Goal: Task Accomplishment & Management: Use online tool/utility

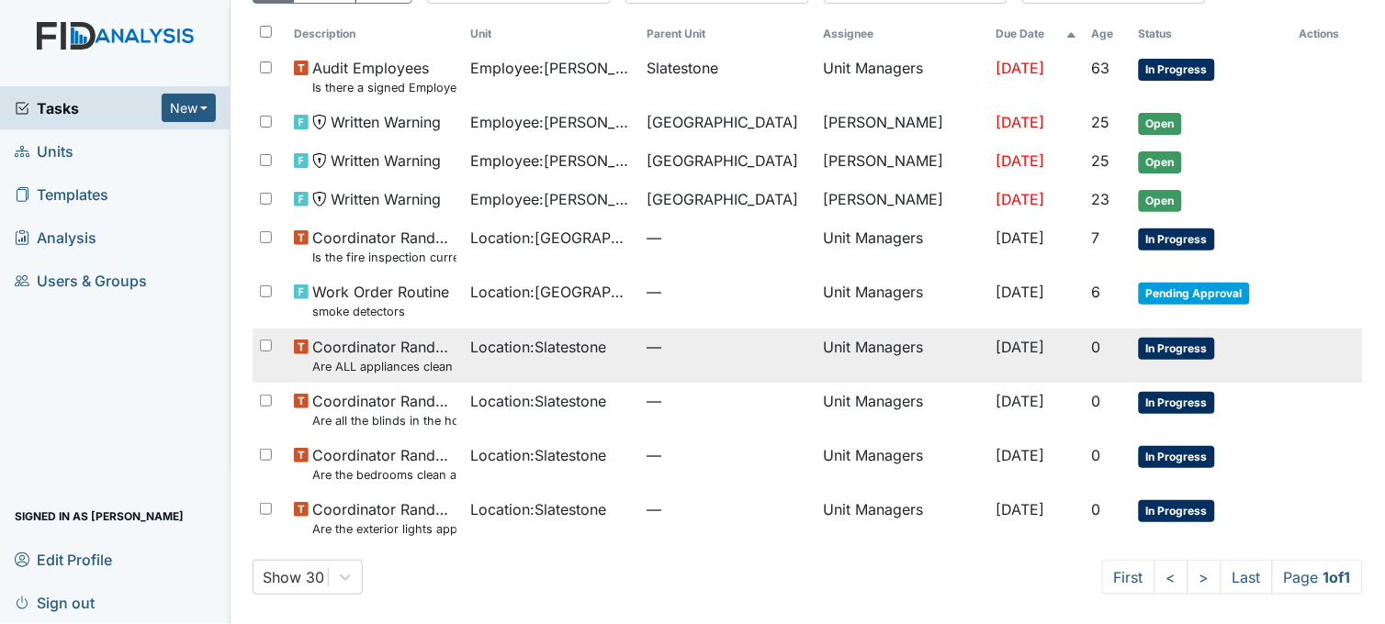
scroll to position [106, 0]
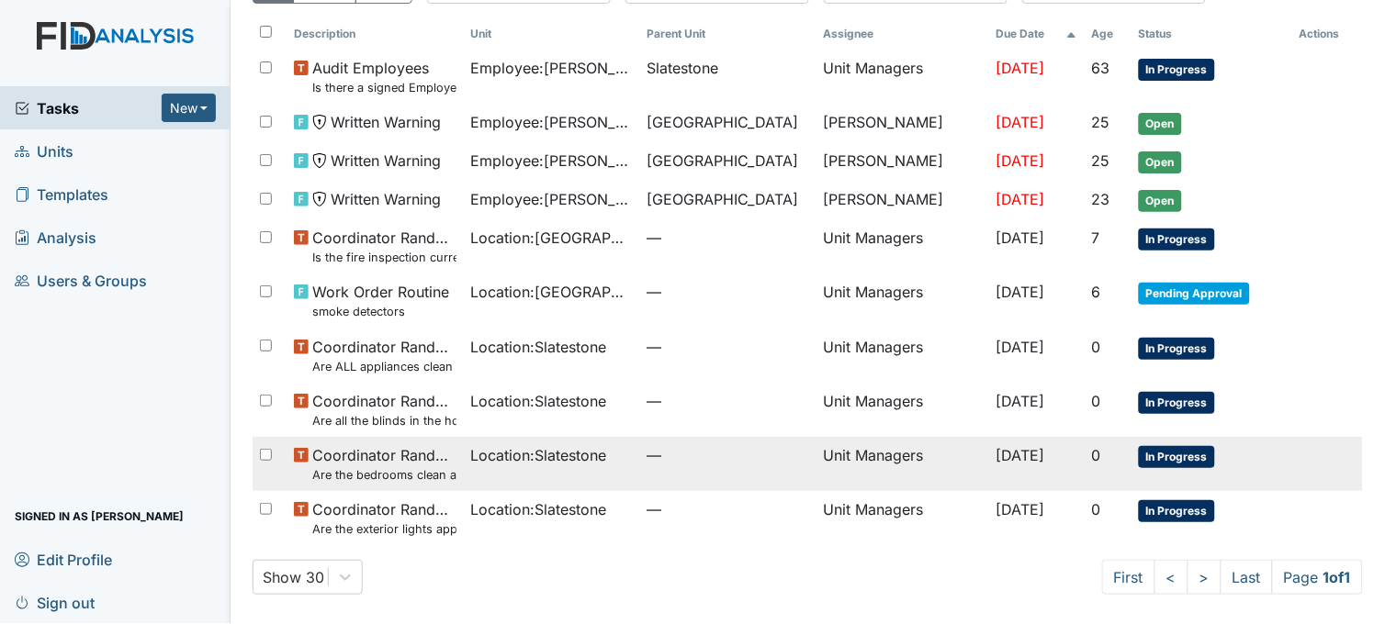
click at [544, 462] on span "Location : Slatestone" at bounding box center [539, 455] width 136 height 22
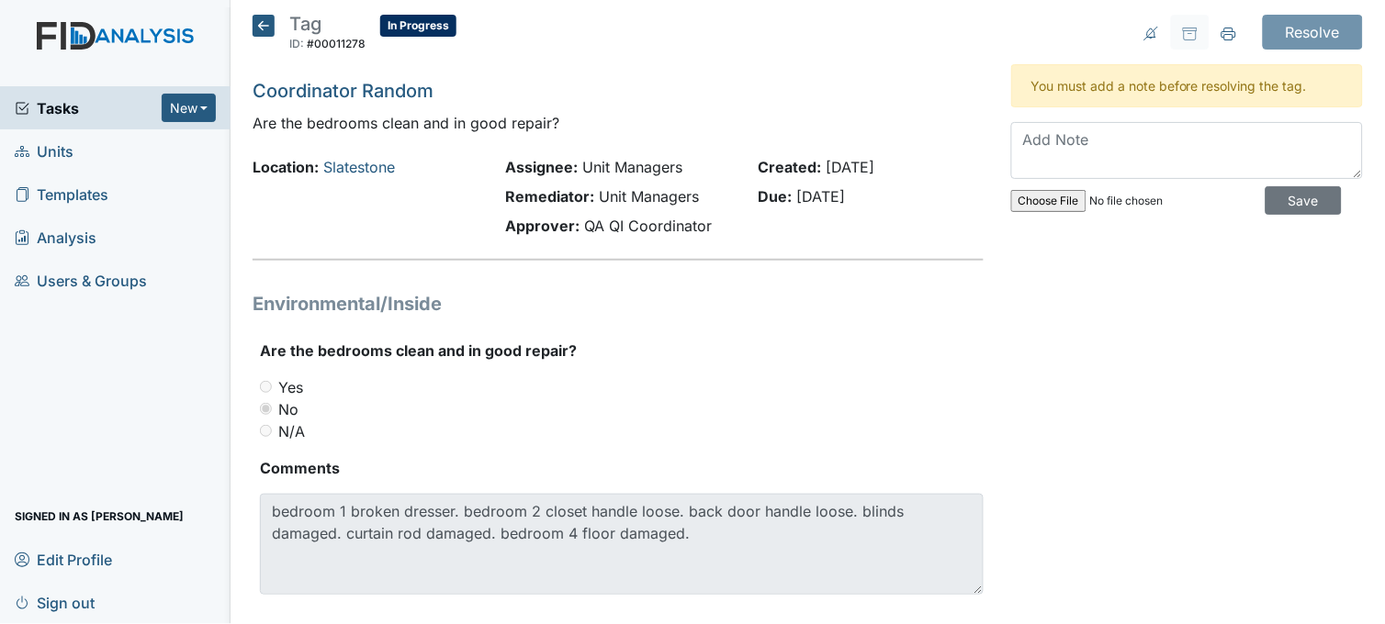
click at [261, 16] on icon at bounding box center [263, 26] width 22 height 22
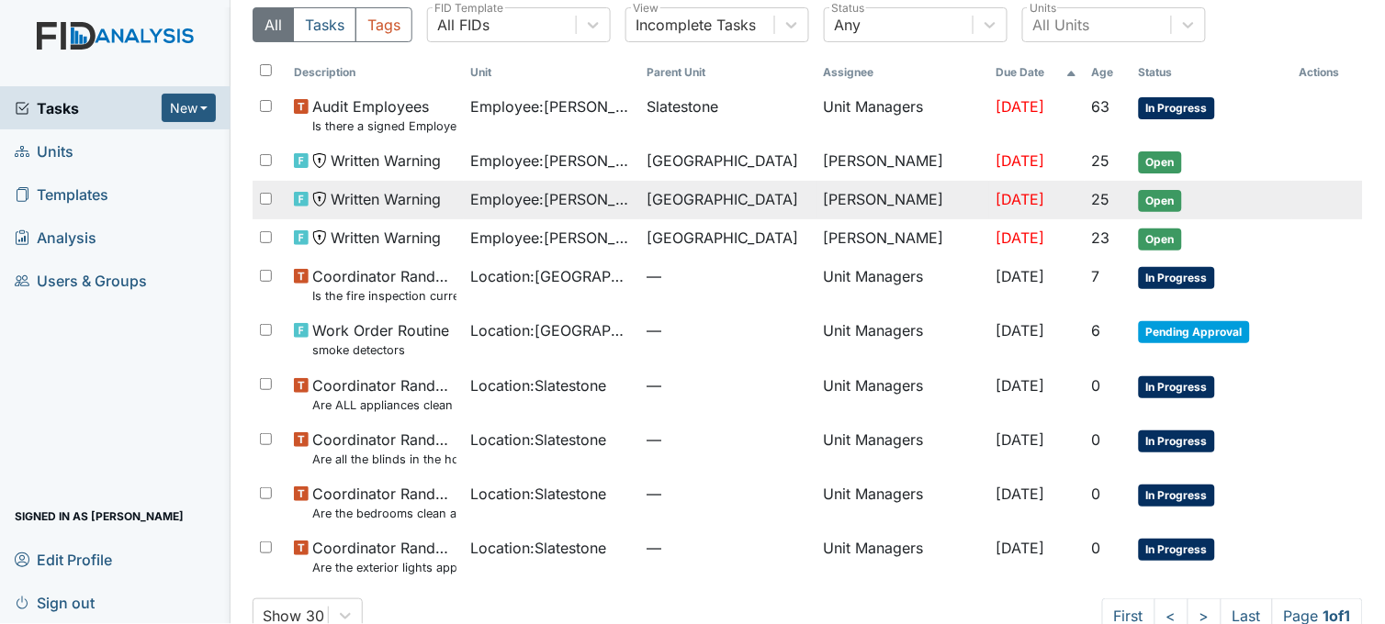
scroll to position [106, 0]
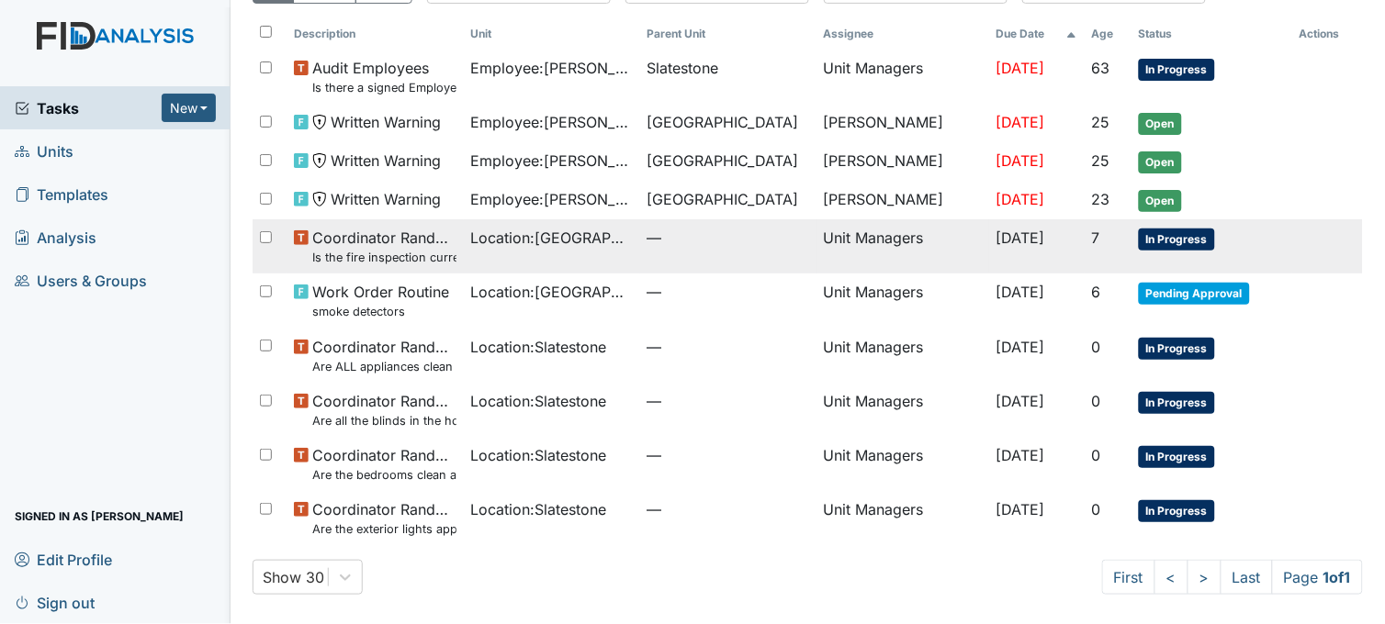
click at [488, 257] on td "Location : [GEOGRAPHIC_DATA]" at bounding box center [552, 246] width 176 height 54
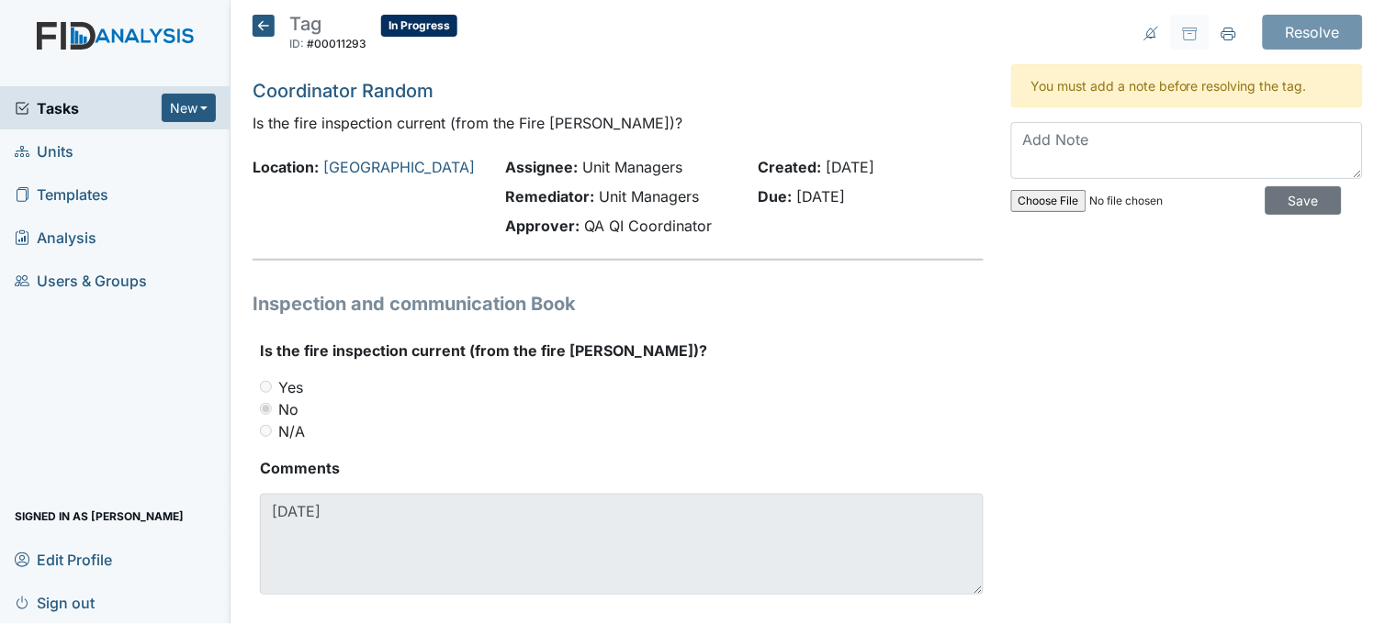
click at [264, 31] on icon at bounding box center [263, 26] width 22 height 22
